Goal: Find specific page/section: Find specific page/section

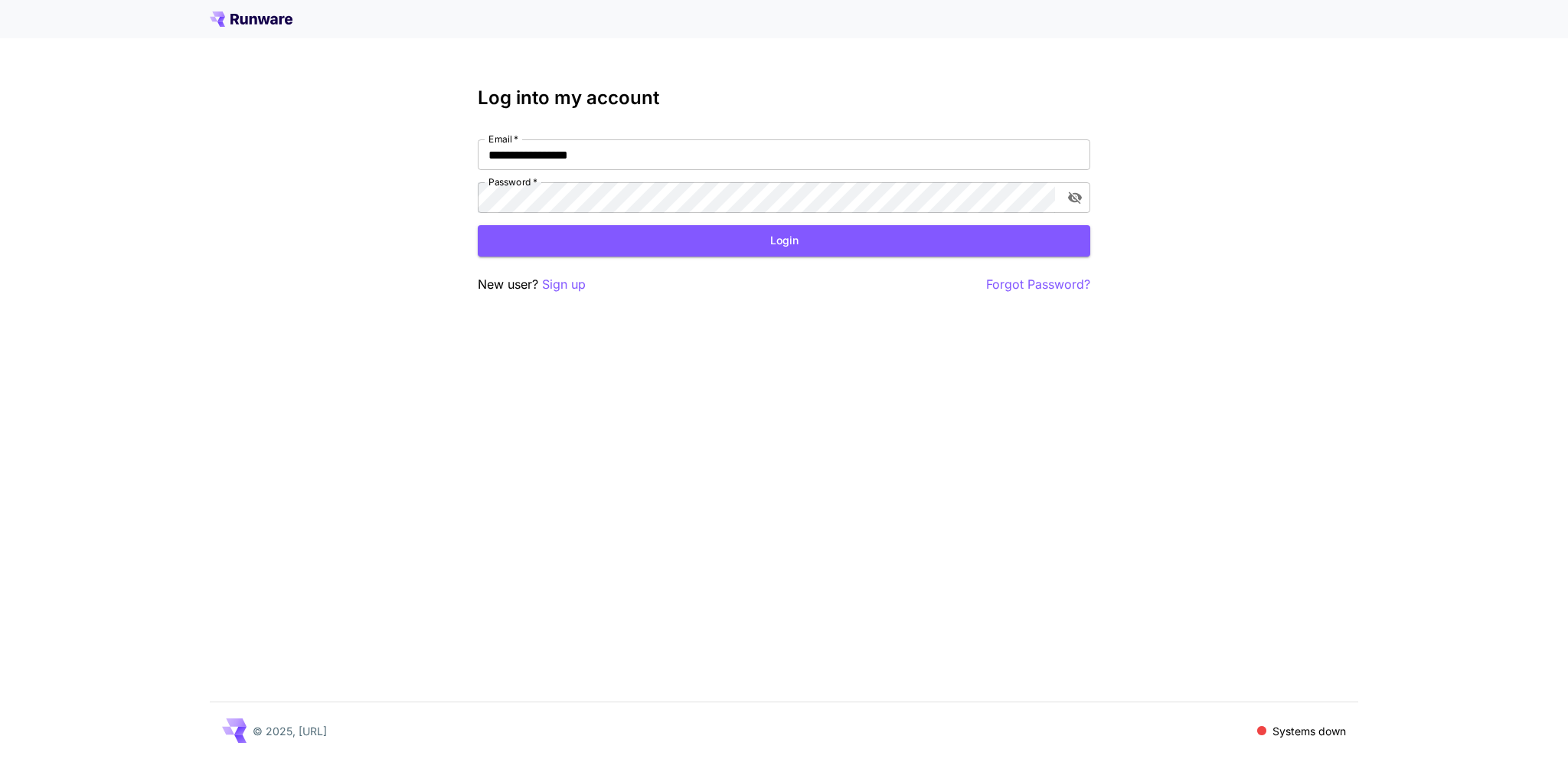
click at [0, 758] on nordpass-portal at bounding box center [0, 759] width 0 height 0
type input "**********"
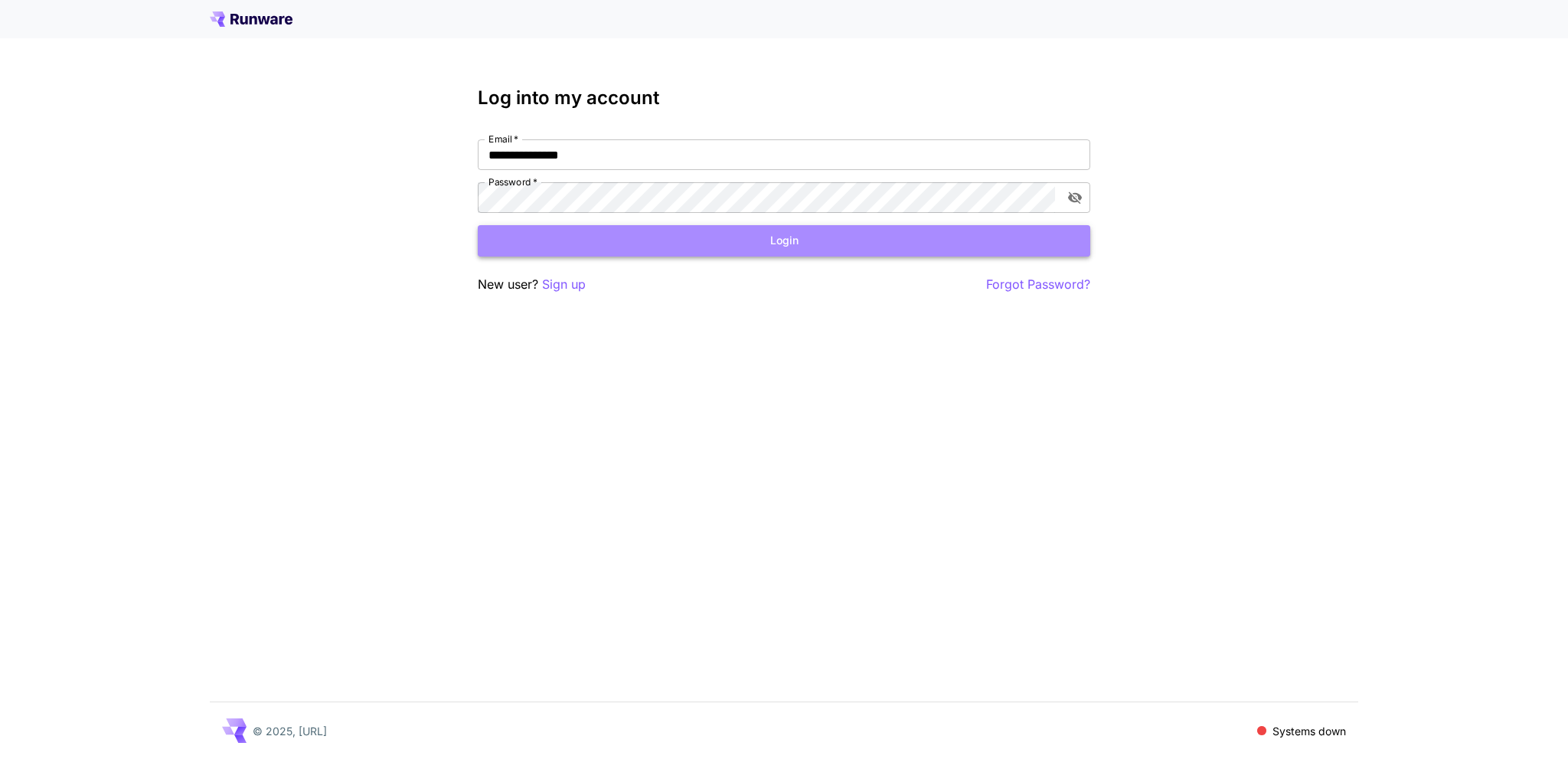
click at [686, 240] on button "Login" at bounding box center [784, 240] width 612 height 31
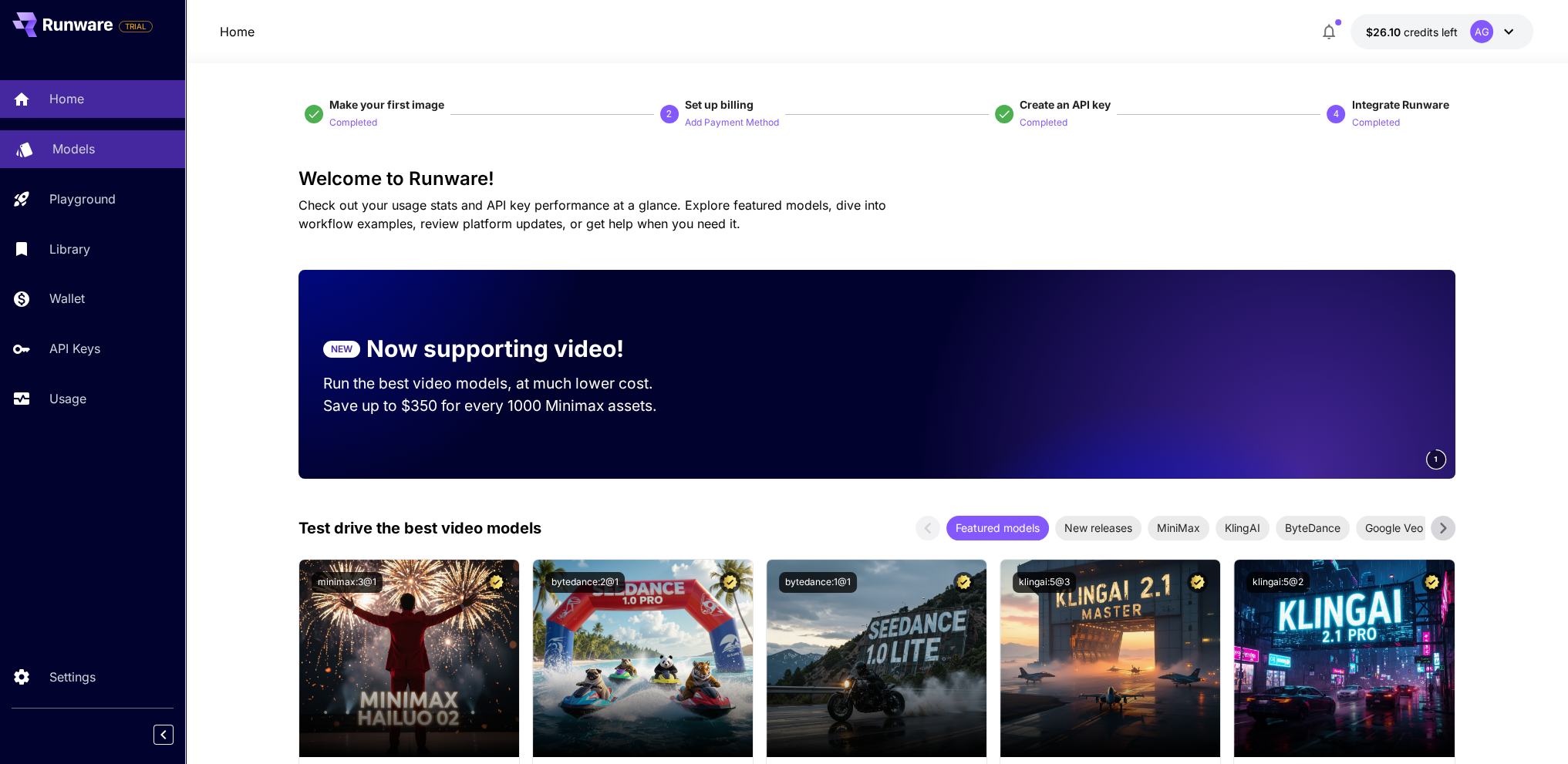
click at [60, 158] on link "Models" at bounding box center [92, 149] width 185 height 38
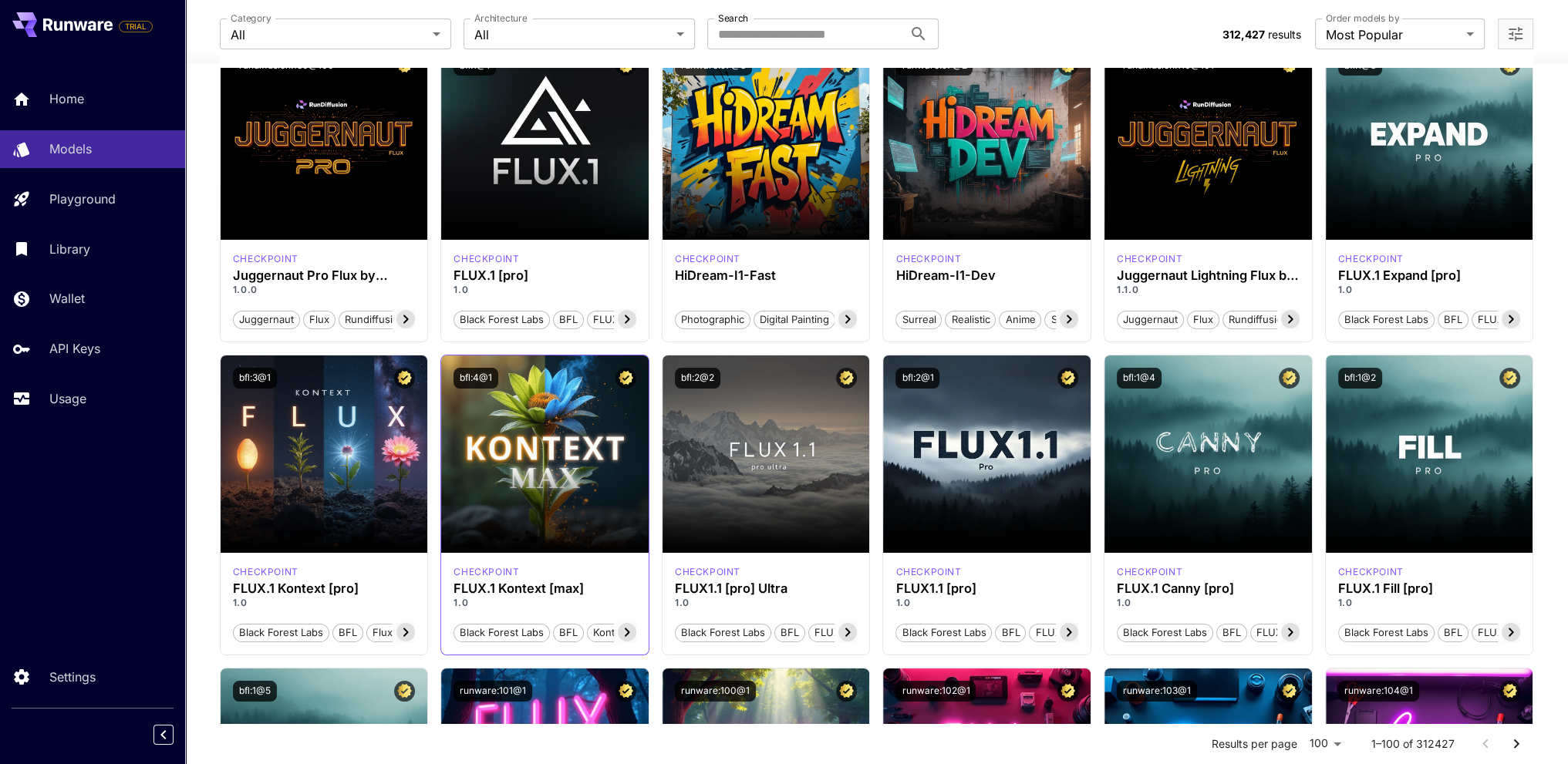
scroll to position [155, 0]
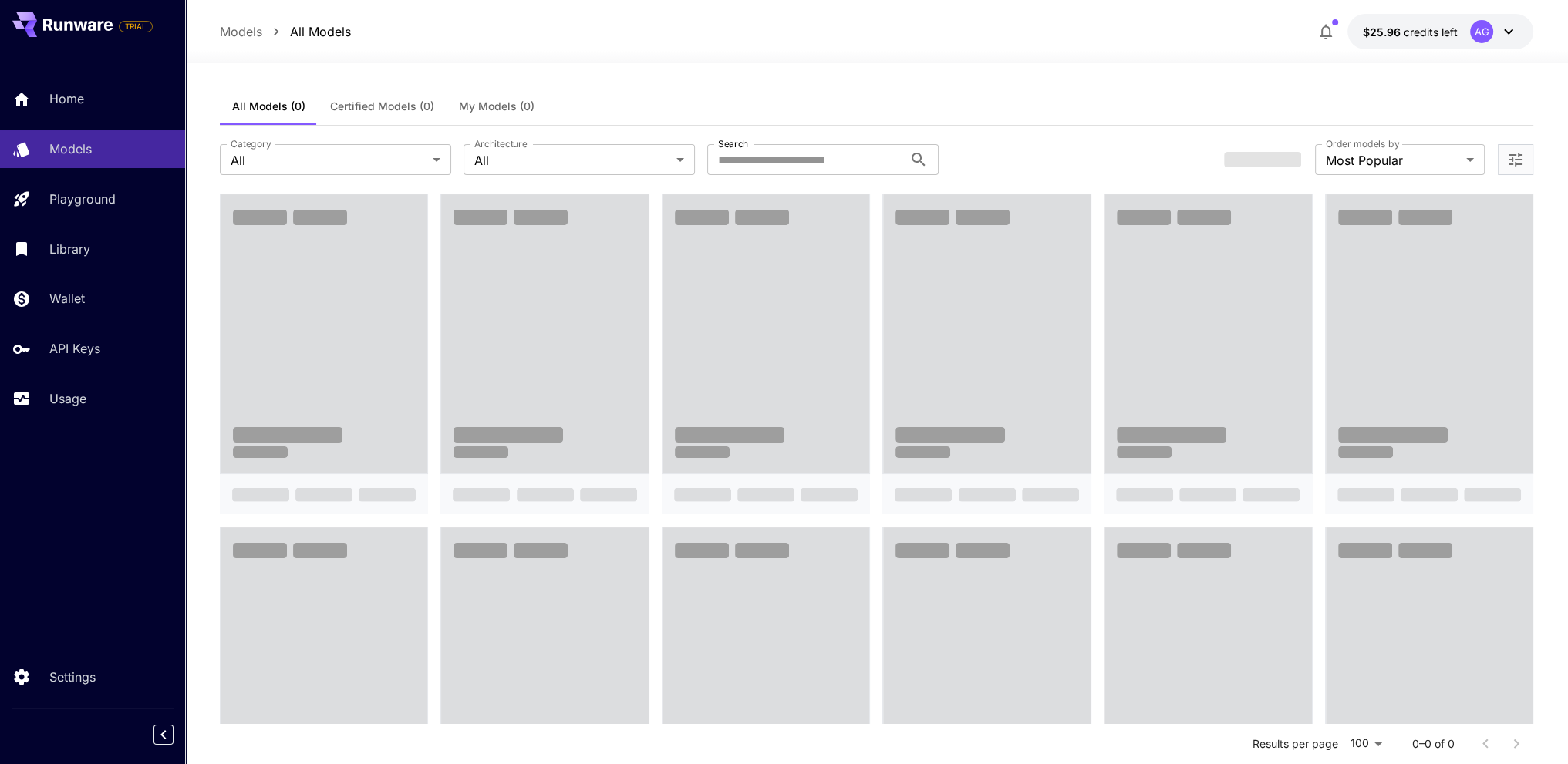
click at [498, 112] on span "My Models (0)" at bounding box center [497, 106] width 76 height 14
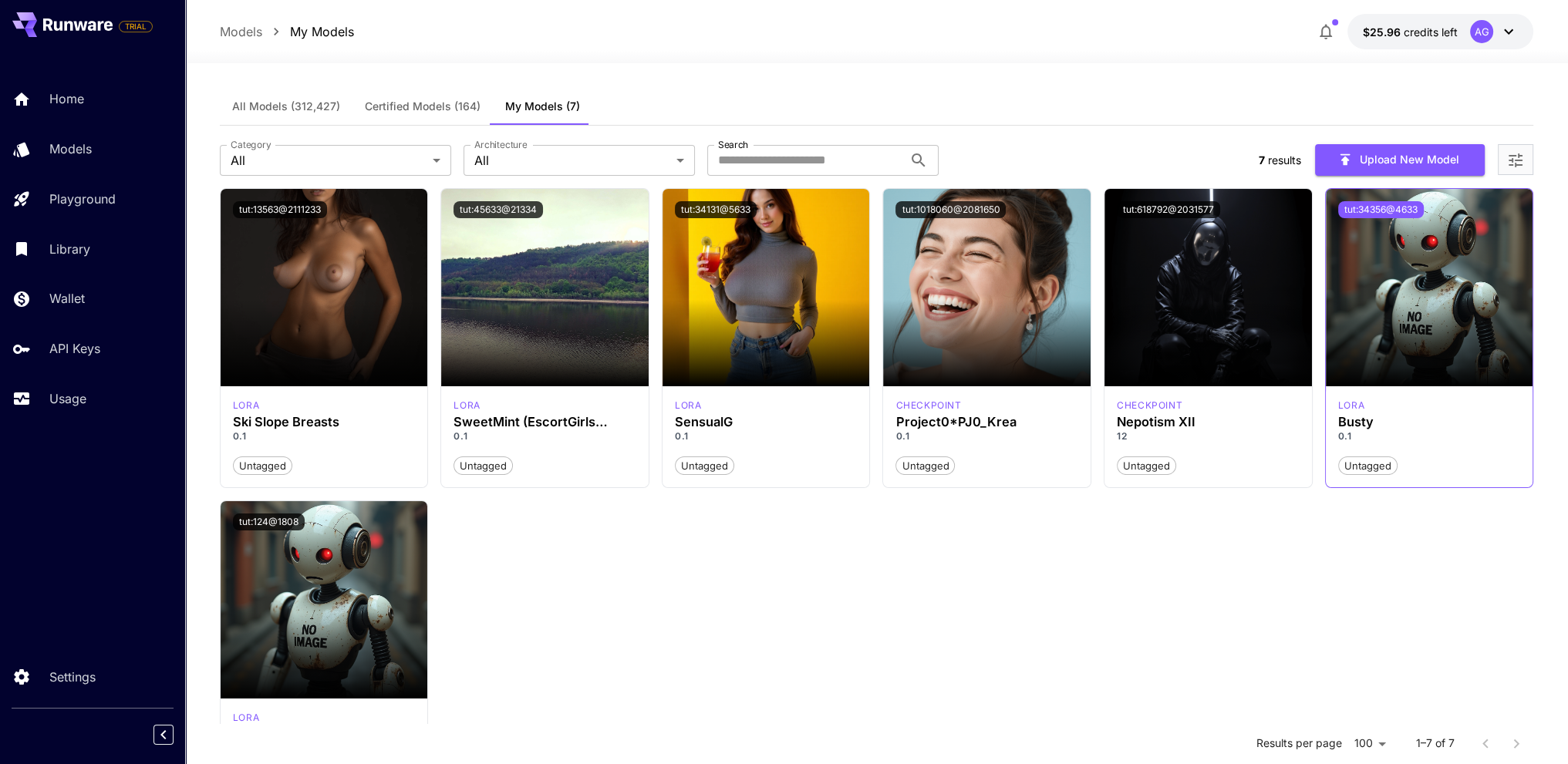
click at [1379, 211] on button "tut:34356@4633" at bounding box center [1381, 210] width 86 height 17
